Goal: Obtain resource: Download file/media

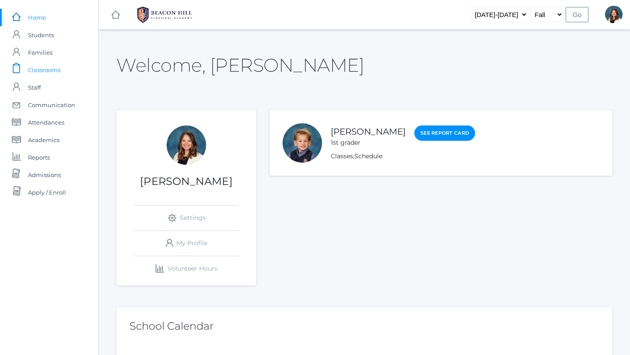
click at [60, 71] on span "Classrooms" at bounding box center [44, 70] width 32 height 18
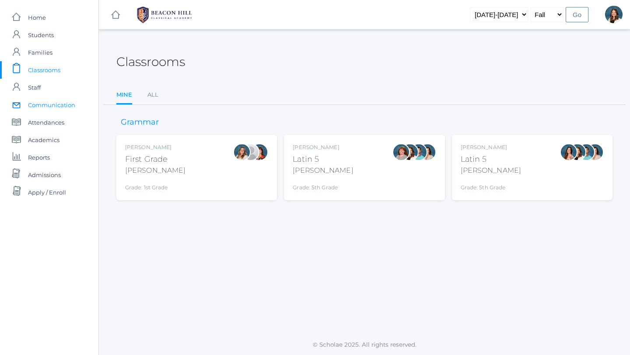
click at [70, 105] on span "Communication" at bounding box center [51, 105] width 47 height 18
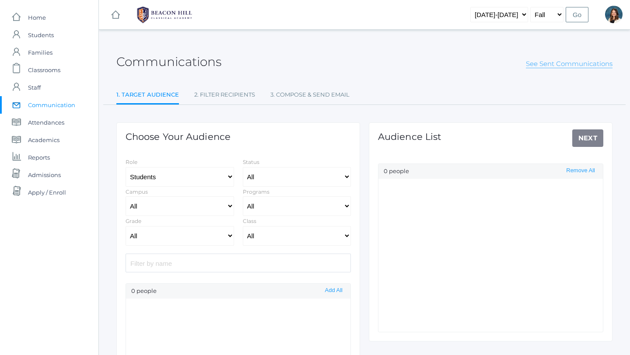
select select "Enrolled"
click at [543, 64] on link "See Sent Communications" at bounding box center [569, 64] width 87 height 9
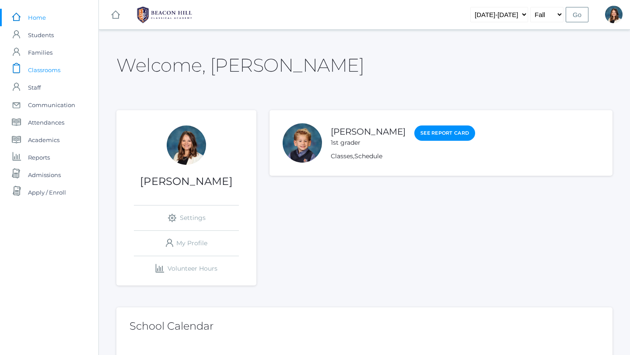
click at [58, 70] on span "Classrooms" at bounding box center [44, 70] width 32 height 18
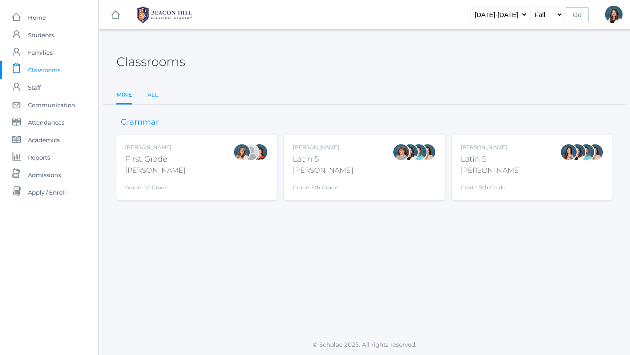
click at [154, 95] on link "All" at bounding box center [152, 95] width 11 height 18
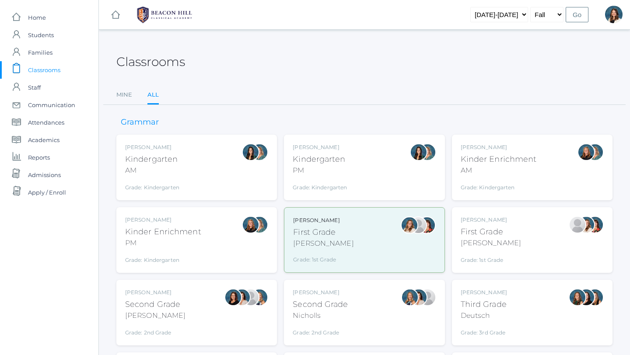
click at [478, 239] on div "Watson" at bounding box center [491, 243] width 60 height 11
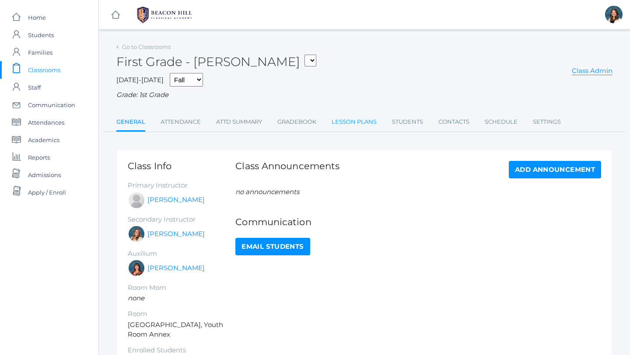
click at [361, 120] on link "Lesson Plans" at bounding box center [354, 122] width 45 height 18
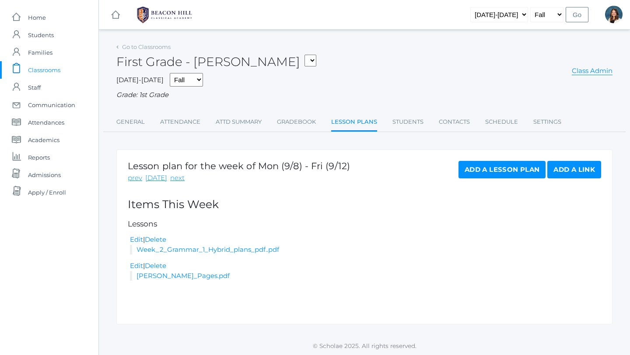
scroll to position [1, 0]
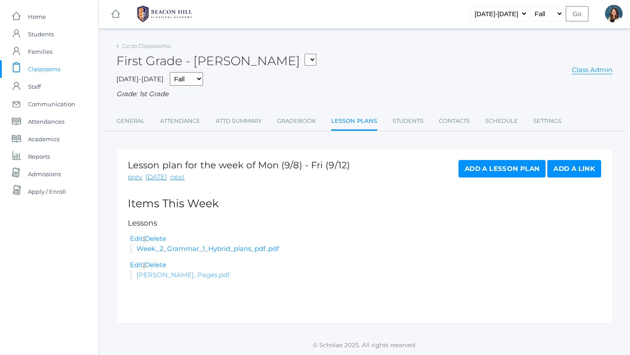
click at [165, 273] on link "L.O.E._Pages.pdf" at bounding box center [183, 275] width 93 height 8
